Goal: Information Seeking & Learning: Learn about a topic

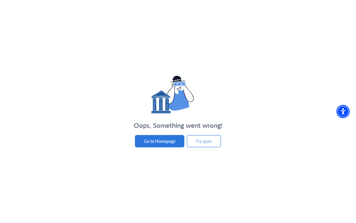
click at [202, 139] on button "Try again" at bounding box center [203, 141] width 34 height 12
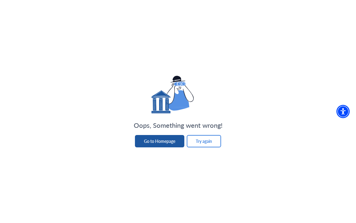
click at [155, 143] on button "Go to Homepage" at bounding box center [159, 141] width 49 height 12
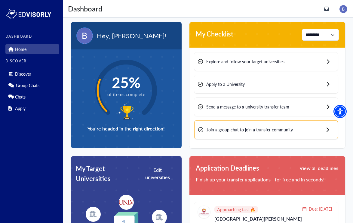
scroll to position [8, 0]
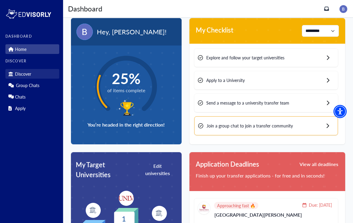
click at [21, 73] on p "Discover" at bounding box center [23, 73] width 16 height 5
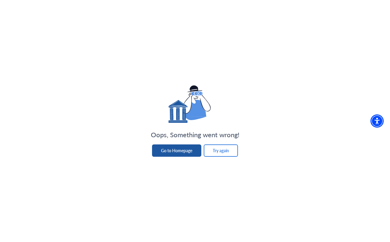
click at [189, 151] on button "Go to Homepage" at bounding box center [176, 151] width 49 height 12
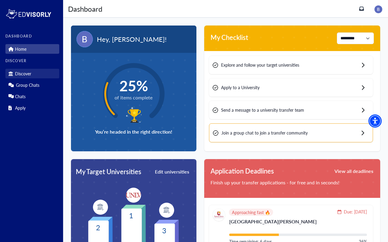
click at [26, 75] on p "Discover" at bounding box center [23, 73] width 16 height 5
click at [27, 74] on p "Discover" at bounding box center [23, 73] width 16 height 5
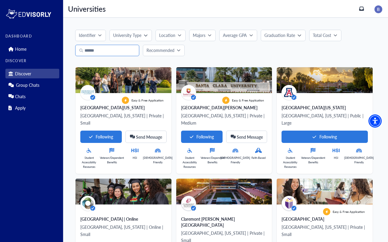
click at [117, 52] on input "Search" at bounding box center [107, 50] width 64 height 11
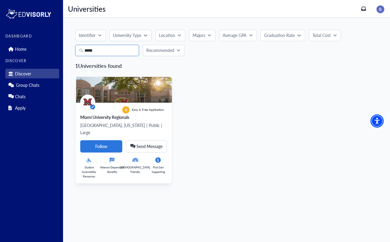
type input "*****"
click at [105, 98] on img at bounding box center [123, 90] width 97 height 26
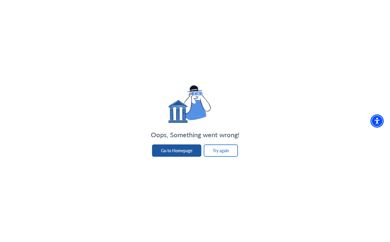
click at [180, 149] on button "Go to Homepage" at bounding box center [176, 151] width 49 height 12
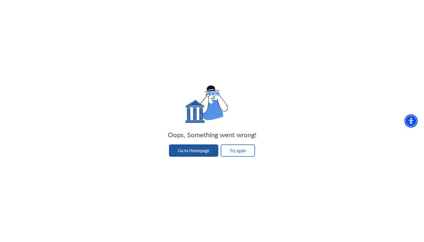
click at [212, 151] on button "Go to Homepage" at bounding box center [193, 151] width 49 height 12
click at [239, 151] on button "Try again" at bounding box center [238, 151] width 34 height 12
click at [237, 151] on button "Try again" at bounding box center [238, 151] width 34 height 12
